Goal: Information Seeking & Learning: Learn about a topic

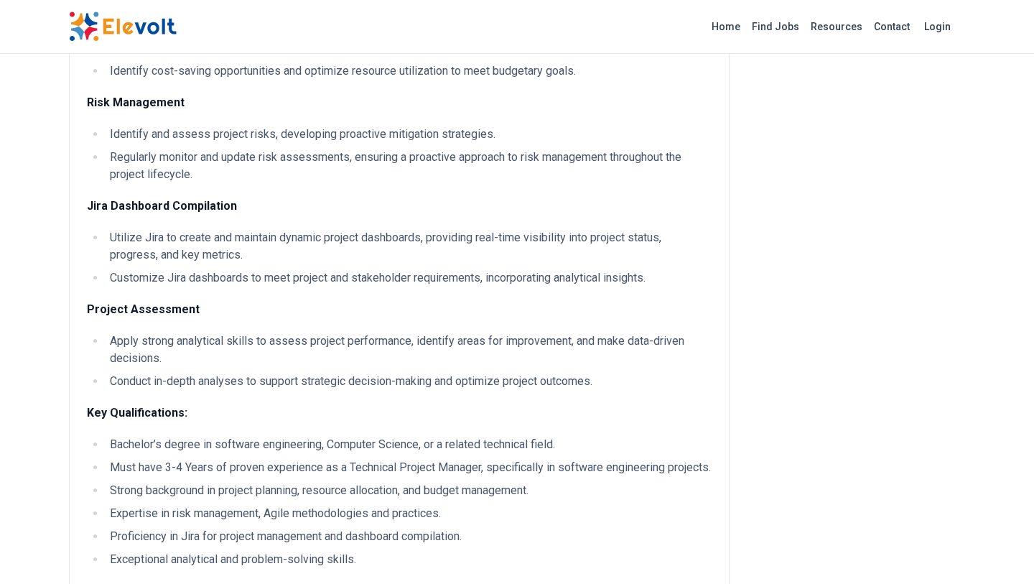
scroll to position [625, 0]
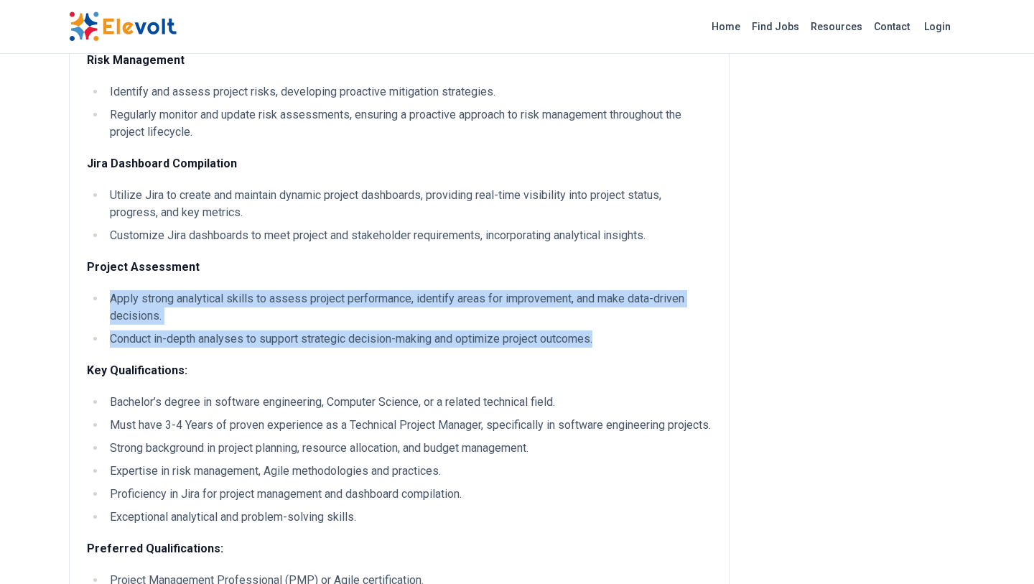
drag, startPoint x: 599, startPoint y: 343, endPoint x: 372, endPoint y: 284, distance: 235.1
click at [372, 284] on div "About the role We are seeking a highly skilled Technical Project Manager with a…" at bounding box center [399, 86] width 625 height 1097
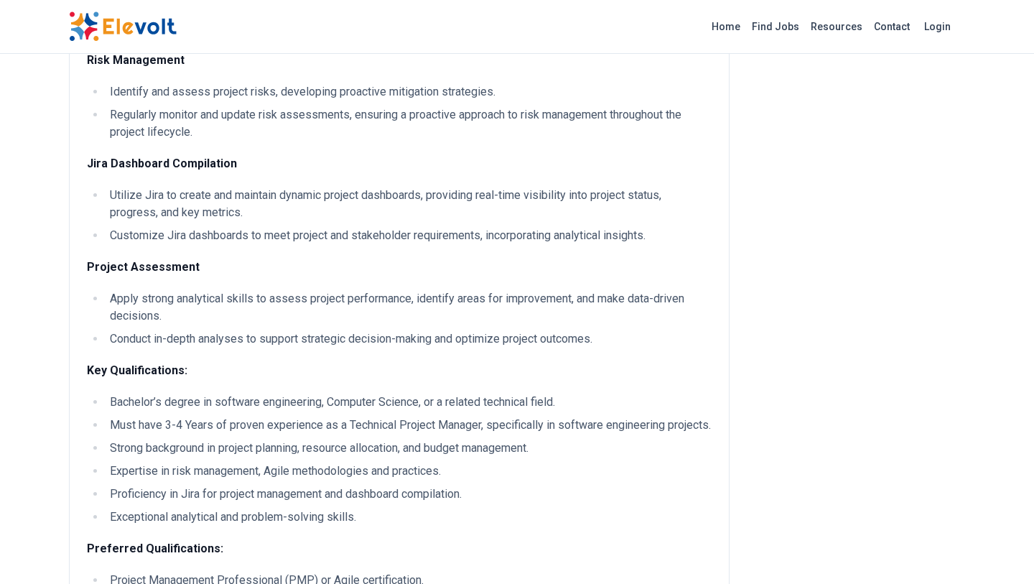
click at [79, 366] on div "About the role We are seeking a highly skilled Technical Project Manager with a…" at bounding box center [399, 150] width 660 height 1261
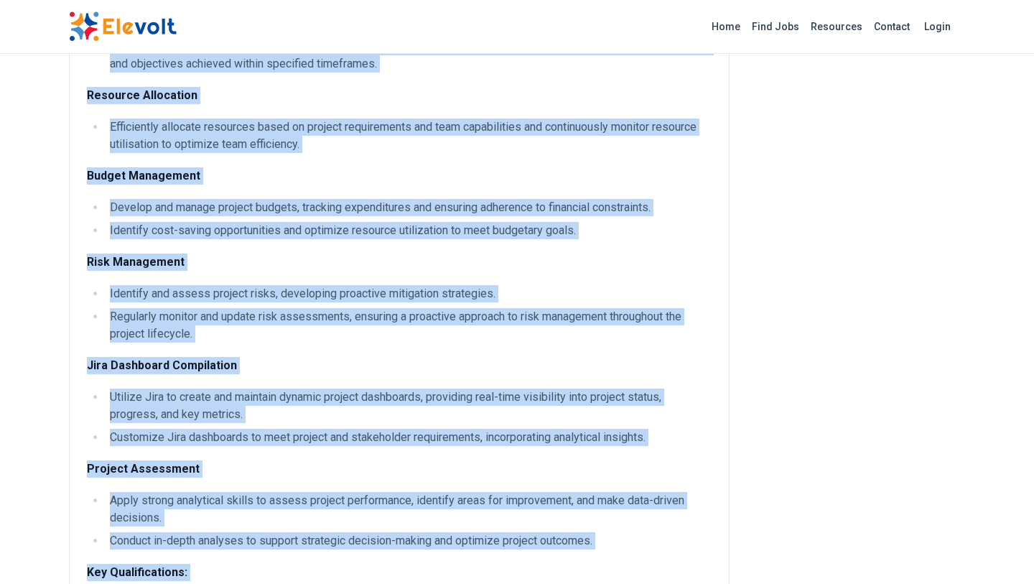
scroll to position [463, 0]
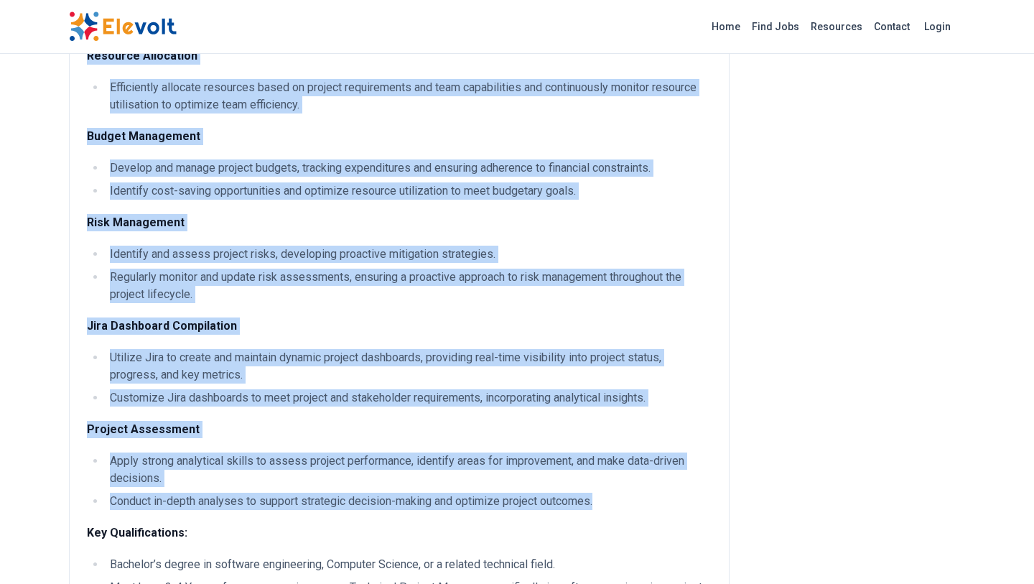
drag, startPoint x: 83, startPoint y: 241, endPoint x: 622, endPoint y: 508, distance: 601.0
click at [622, 508] on div "About the role We are seeking a highly skilled Technical Project Manager with a…" at bounding box center [399, 312] width 660 height 1261
copy div "Lorem-Ipsumdolor Sita Consectetu Adip eli seddoeiusm tempo-incididunt utlab etd…"
